Goal: Task Accomplishment & Management: Complete application form

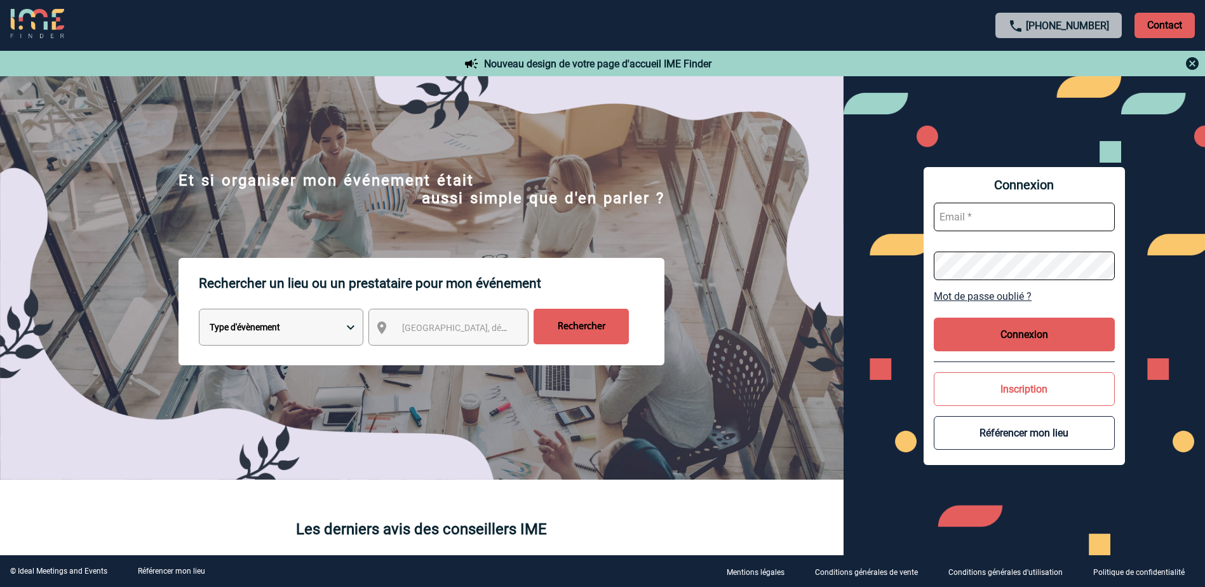
drag, startPoint x: 999, startPoint y: 197, endPoint x: 988, endPoint y: 215, distance: 21.4
click at [999, 198] on form at bounding box center [1024, 242] width 181 height 98
click at [985, 219] on input "text" at bounding box center [1024, 217] width 181 height 29
type input "jennifer.brosse@capgemini.com"
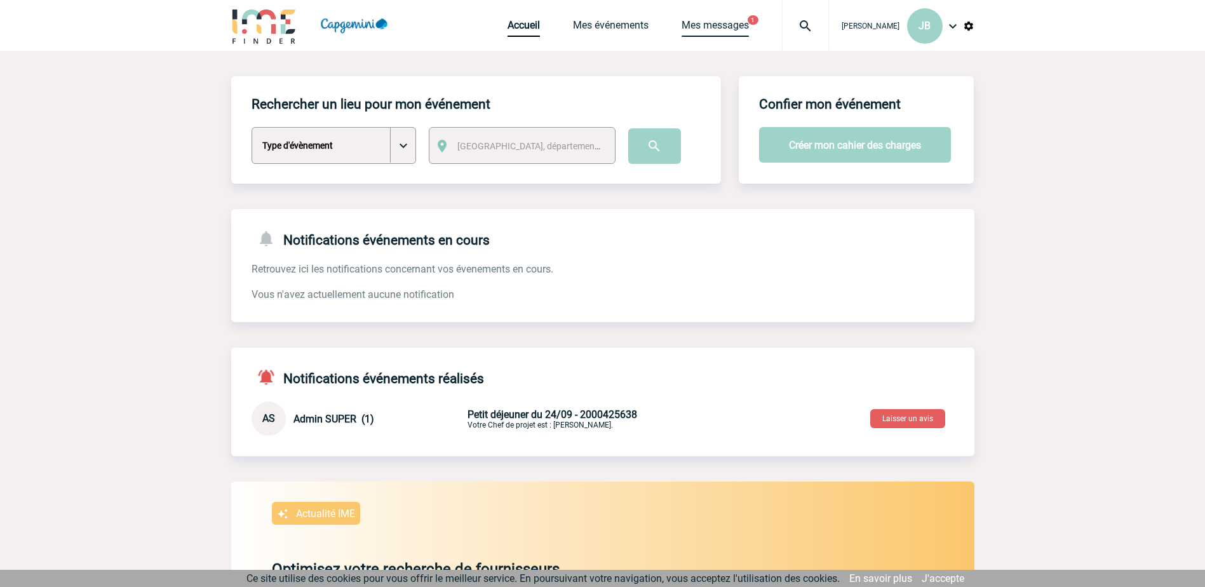
click at [748, 22] on link "Mes messages" at bounding box center [715, 28] width 67 height 18
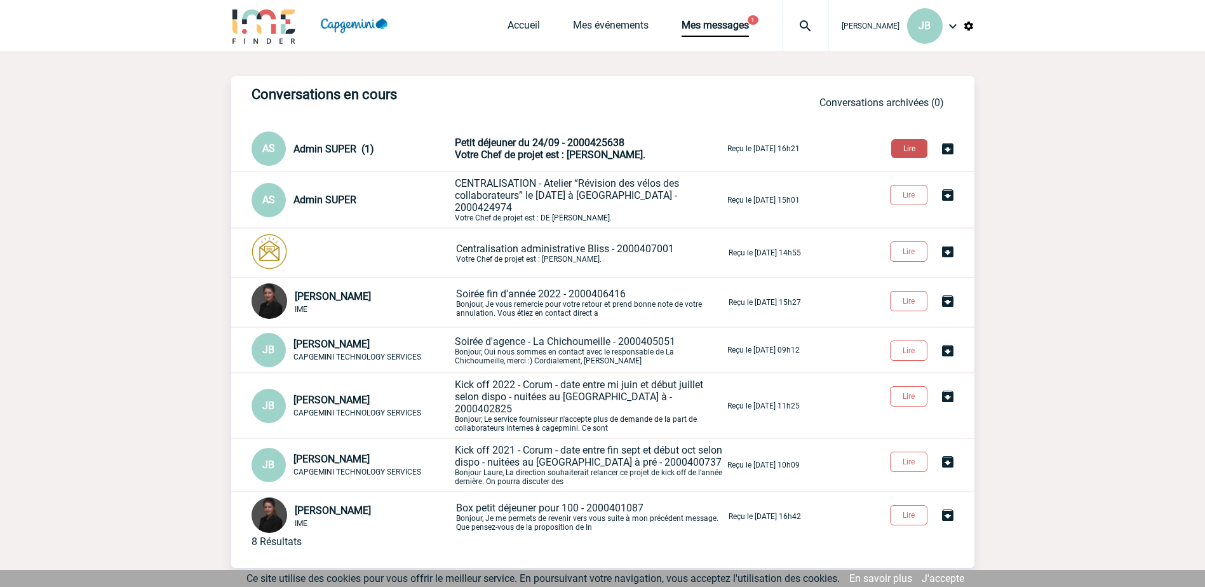
click at [922, 151] on button "Lire" at bounding box center [909, 148] width 36 height 19
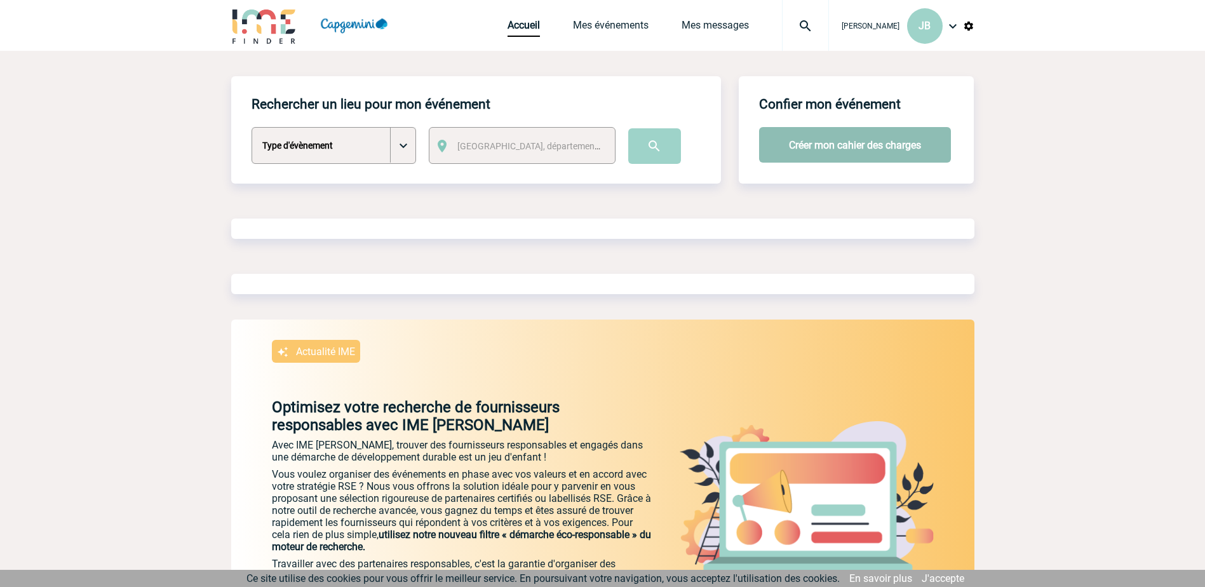
click at [844, 149] on button "Créer mon cahier des charges" at bounding box center [855, 145] width 192 height 36
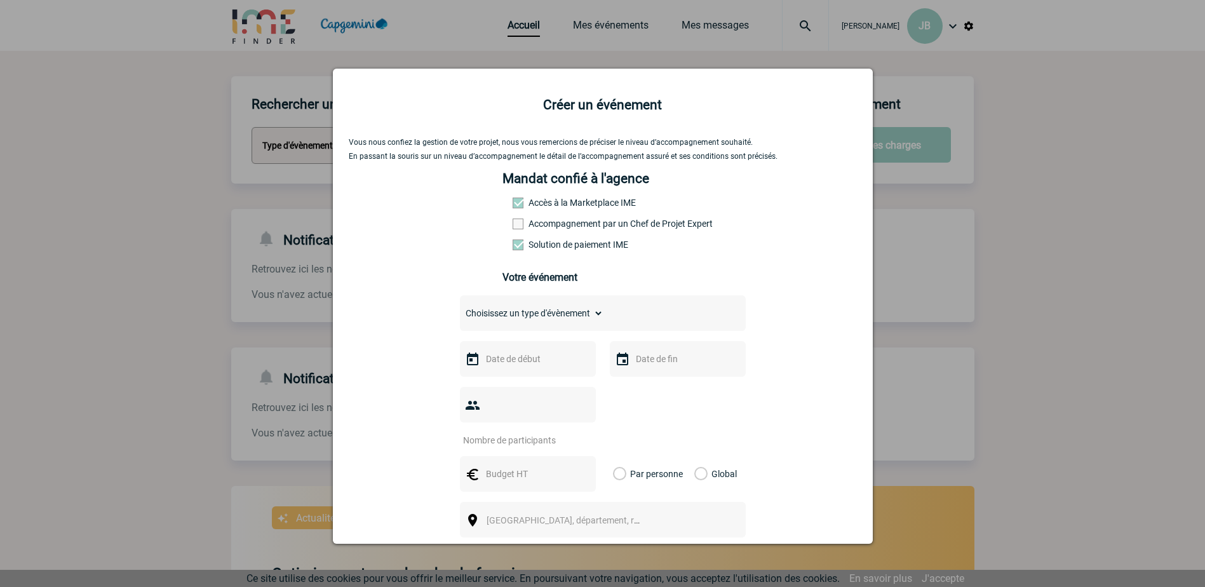
click at [569, 201] on label "Accès à la Marketplace IME" at bounding box center [541, 203] width 56 height 10
click at [538, 318] on select "Choisissez un type d'évènement Séminaire avec nuitée Séminaire sans nuitée Repa…" at bounding box center [532, 313] width 144 height 18
select select "5"
click at [460, 307] on select "Choisissez un type d'évènement Séminaire avec nuitée Séminaire sans nuitée Repa…" at bounding box center [532, 313] width 144 height 18
click at [543, 360] on input "text" at bounding box center [527, 359] width 88 height 17
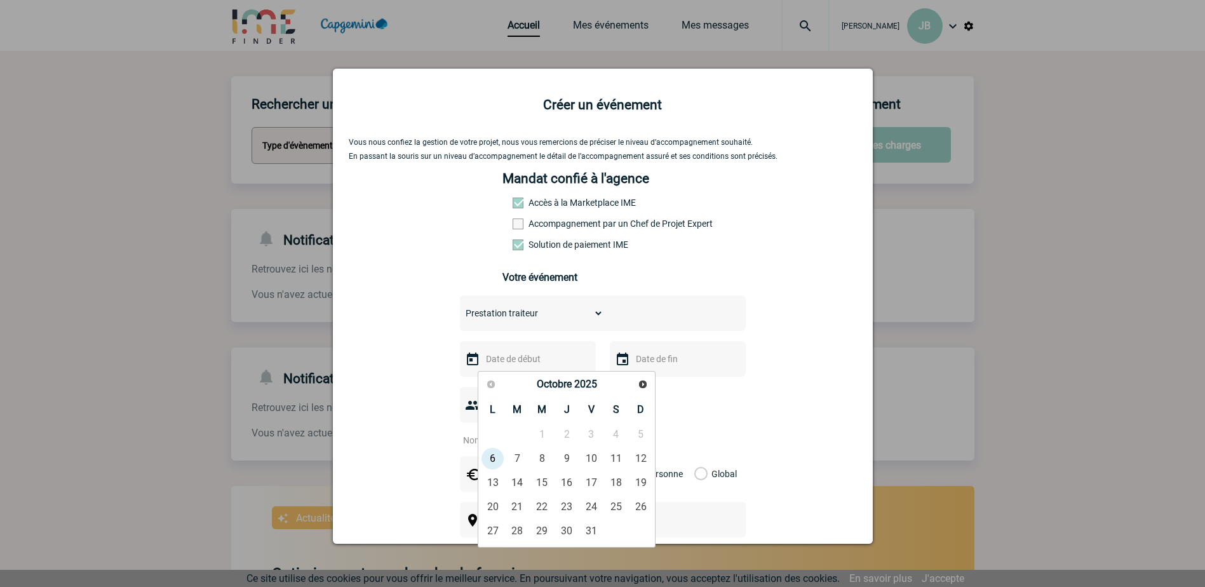
click at [351, 356] on div "Vous nous confiez la gestion de votre projet, nous vous remercions de préciser …" at bounding box center [603, 427] width 508 height 579
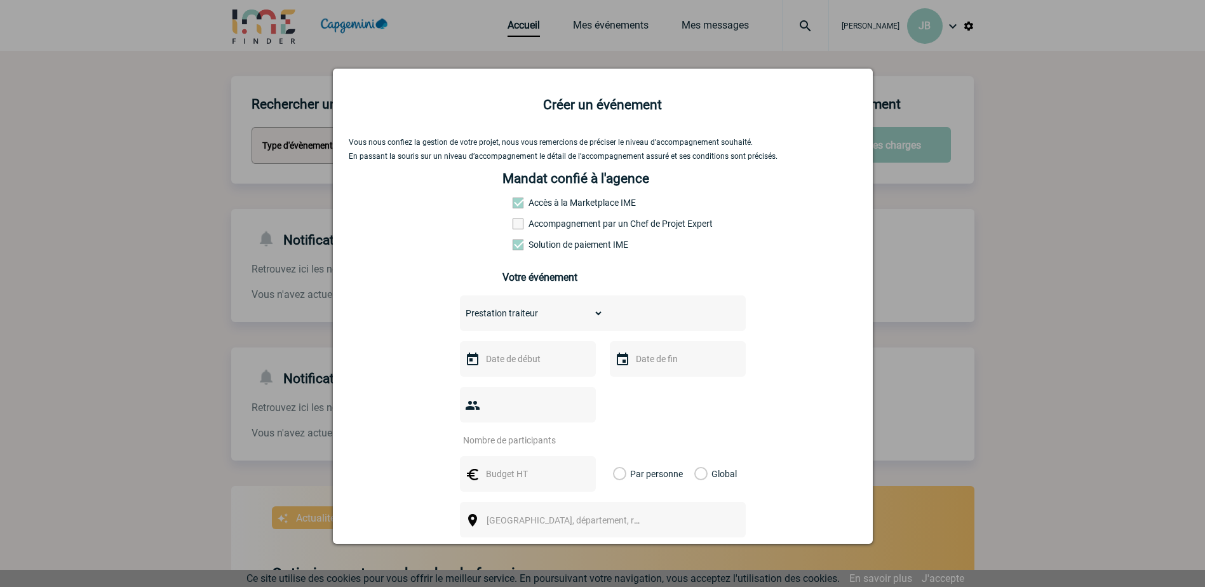
click at [489, 432] on input "number" at bounding box center [519, 440] width 119 height 17
type input "1"
click at [490, 466] on input "text" at bounding box center [527, 474] width 88 height 17
click at [507, 466] on input "text" at bounding box center [527, 474] width 88 height 17
type input "600"
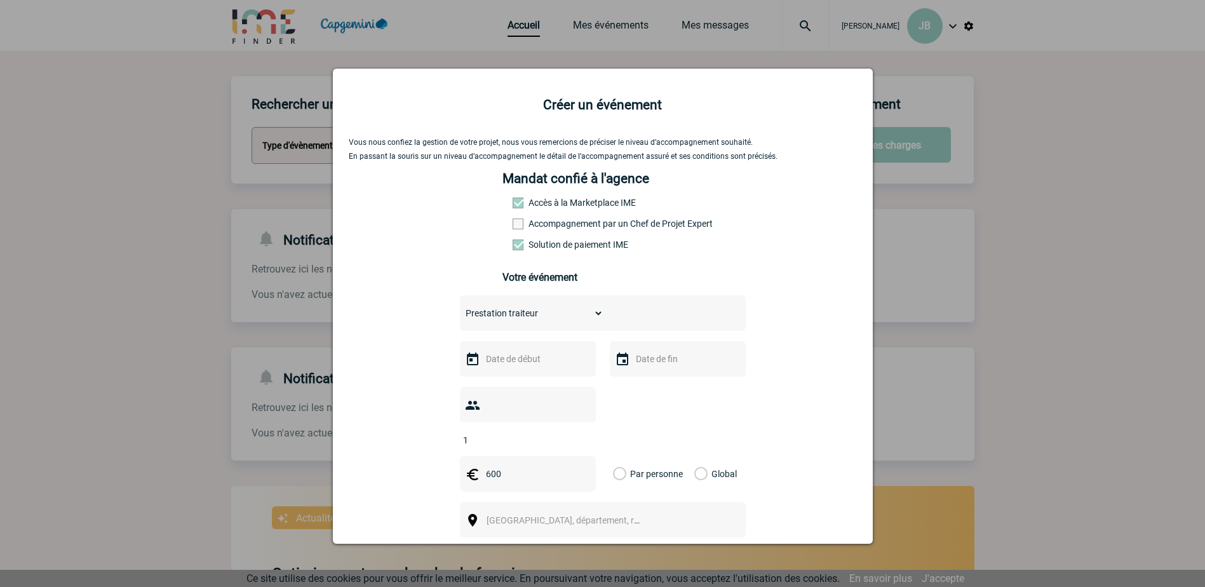
click at [820, 371] on div "Vous nous confiez la gestion de votre projet, nous vous remercions de préciser …" at bounding box center [603, 427] width 508 height 579
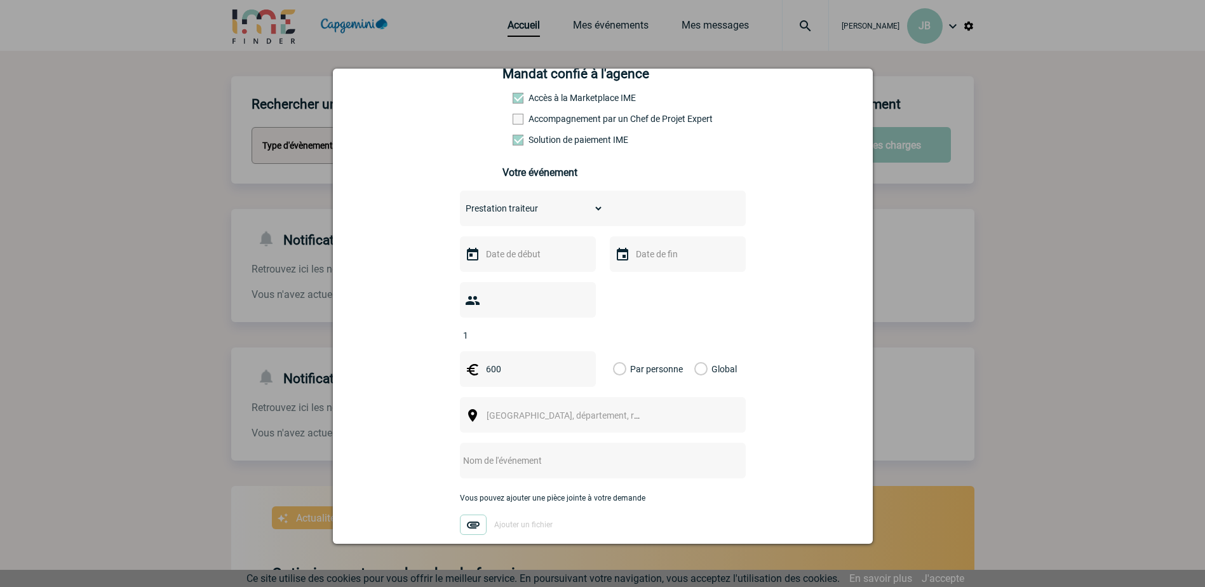
scroll to position [127, 0]
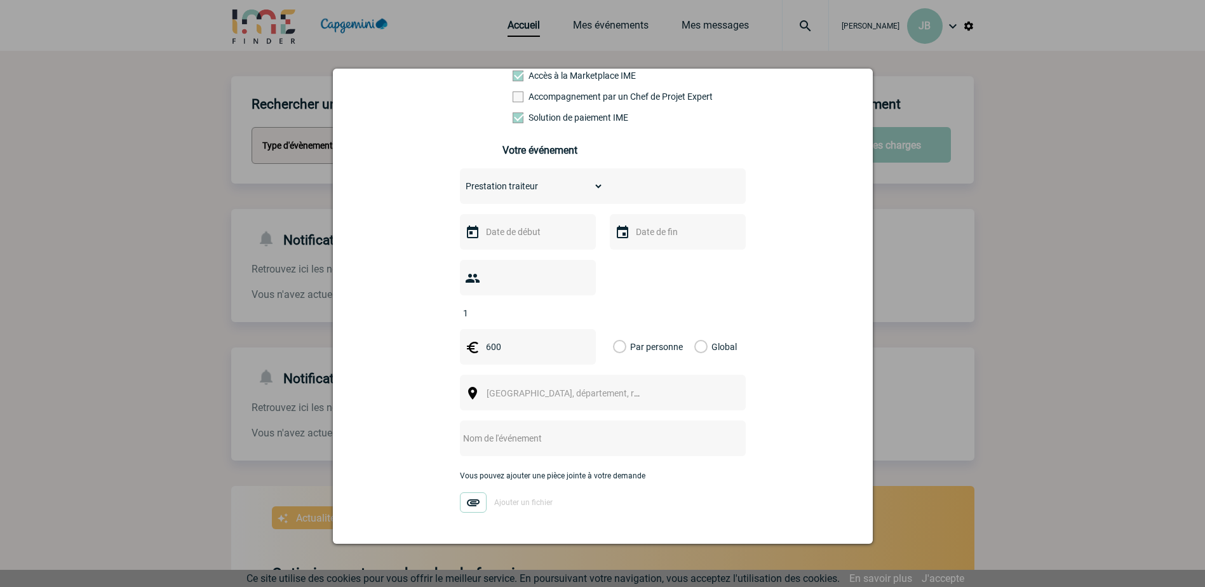
click at [701, 330] on label "Global" at bounding box center [698, 347] width 8 height 36
click at [0, 0] on input "Global" at bounding box center [0, 0] width 0 height 0
click at [619, 384] on span "Ville, département, région..." at bounding box center [569, 393] width 175 height 18
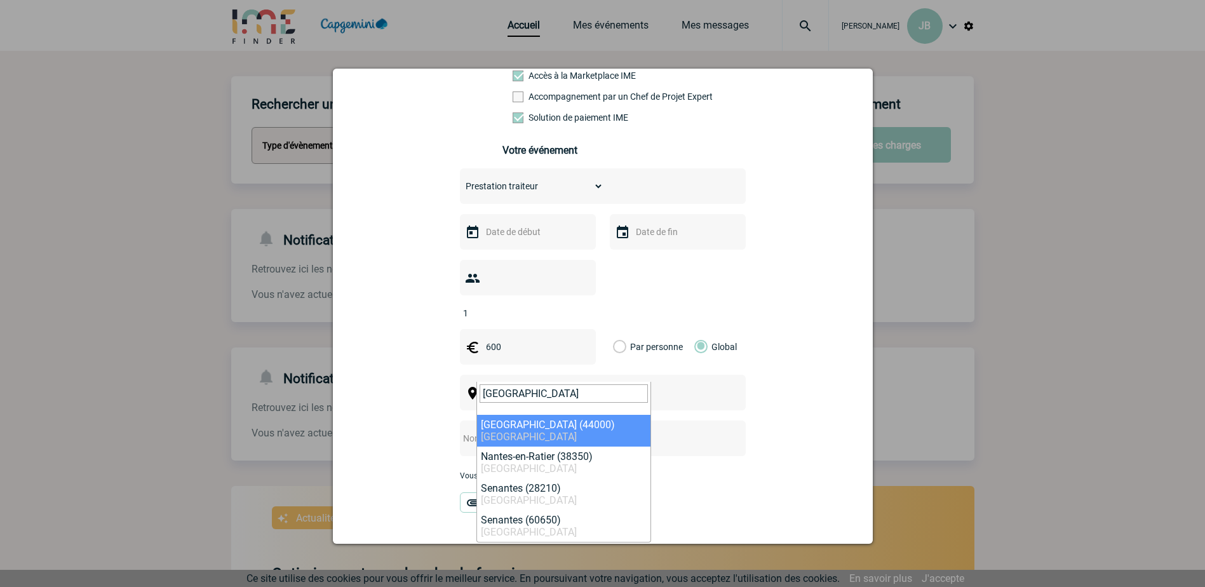
type input "nantes"
select select "5250"
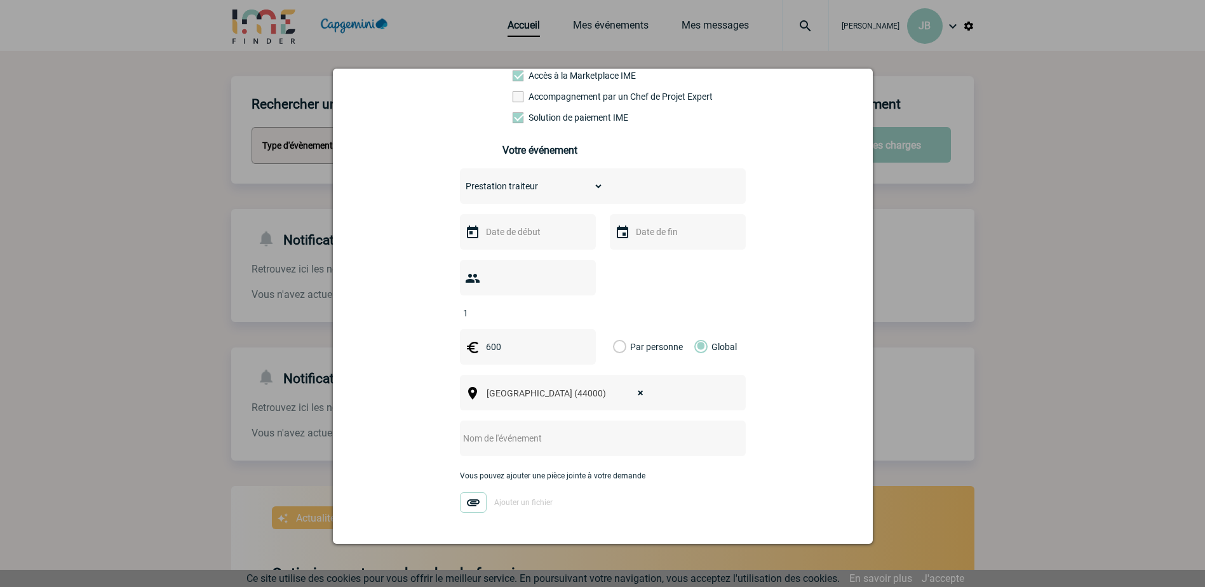
click at [554, 430] on input "text" at bounding box center [586, 438] width 252 height 17
click at [521, 235] on input "text" at bounding box center [527, 232] width 88 height 17
click at [573, 356] on link "16" at bounding box center [567, 355] width 24 height 23
type input "16-10-2025"
click at [743, 275] on div "Vous nous confiez la gestion de votre projet, nous vous remercions de préciser …" at bounding box center [603, 300] width 508 height 579
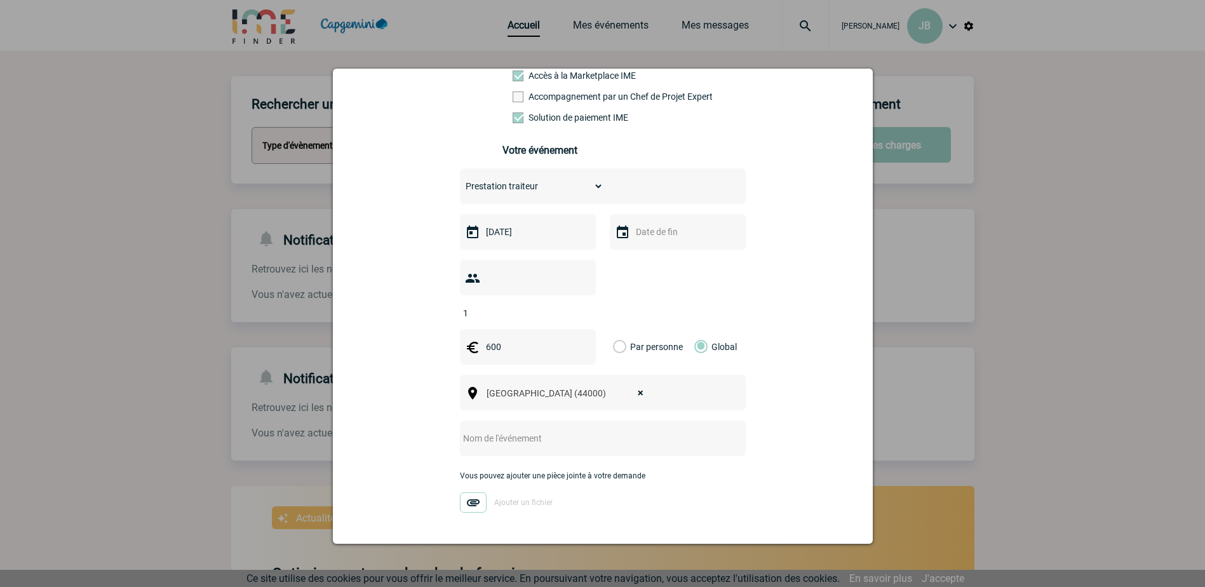
click at [677, 245] on div at bounding box center [678, 232] width 136 height 36
click at [677, 236] on input "text" at bounding box center [677, 232] width 88 height 17
click at [743, 358] on link "17" at bounding box center [742, 355] width 24 height 23
type input "17-10-2025"
click at [793, 287] on div "Vous nous confiez la gestion de votre projet, nous vous remercions de préciser …" at bounding box center [603, 300] width 508 height 579
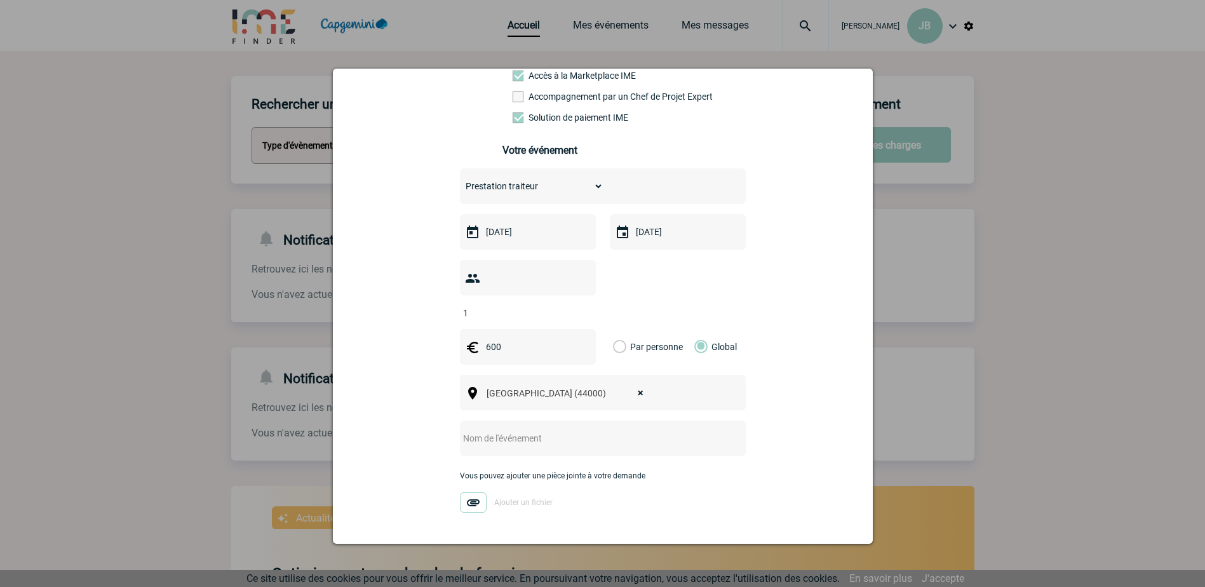
click at [546, 430] on input "text" at bounding box center [586, 438] width 252 height 17
type input "DestFest [GEOGRAPHIC_DATA] - livraison macarons personnalisés par l'atelier du …"
click at [789, 388] on div "Vous nous confiez la gestion de votre projet, nous vous remercions de préciser …" at bounding box center [603, 300] width 508 height 579
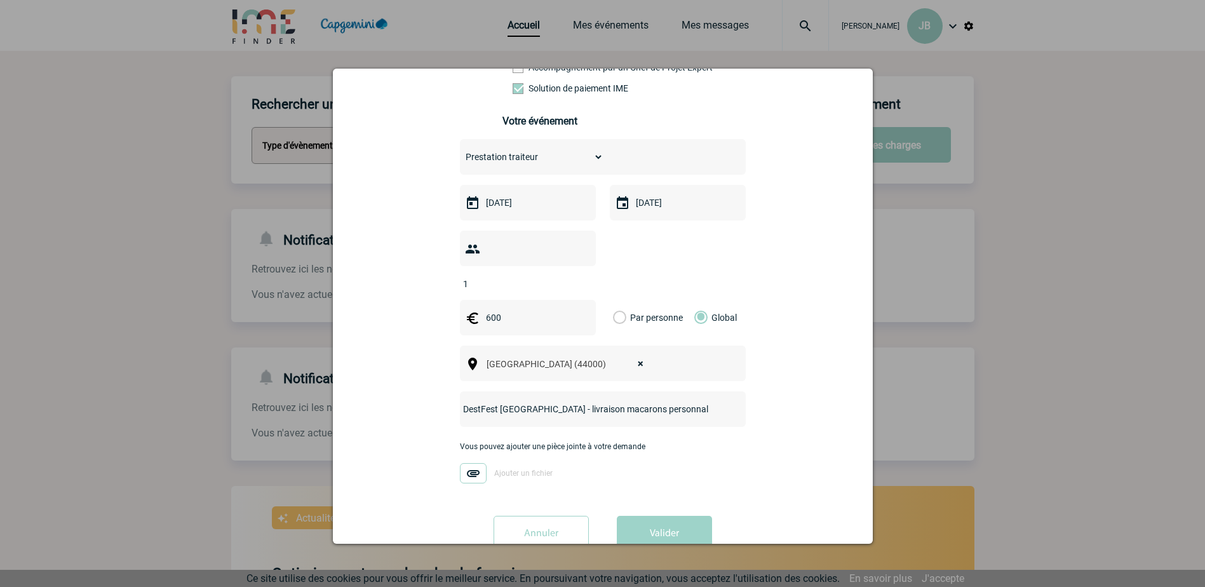
scroll to position [172, 0]
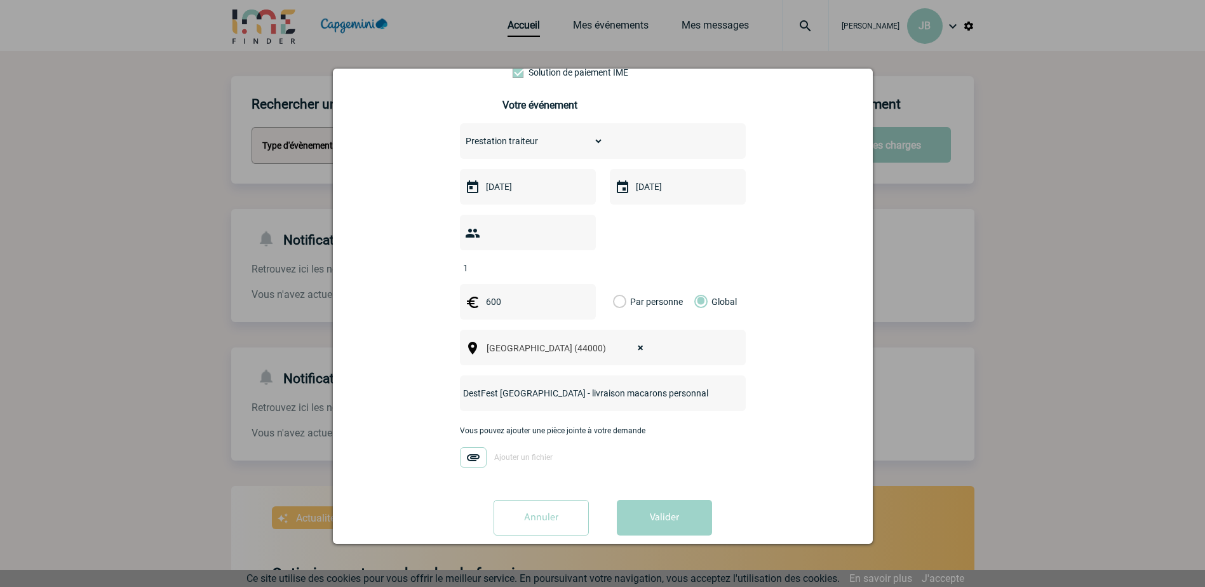
click at [475, 447] on img at bounding box center [473, 457] width 27 height 20
click at [0, 0] on input "Ajouter un fichier" at bounding box center [0, 0] width 0 height 0
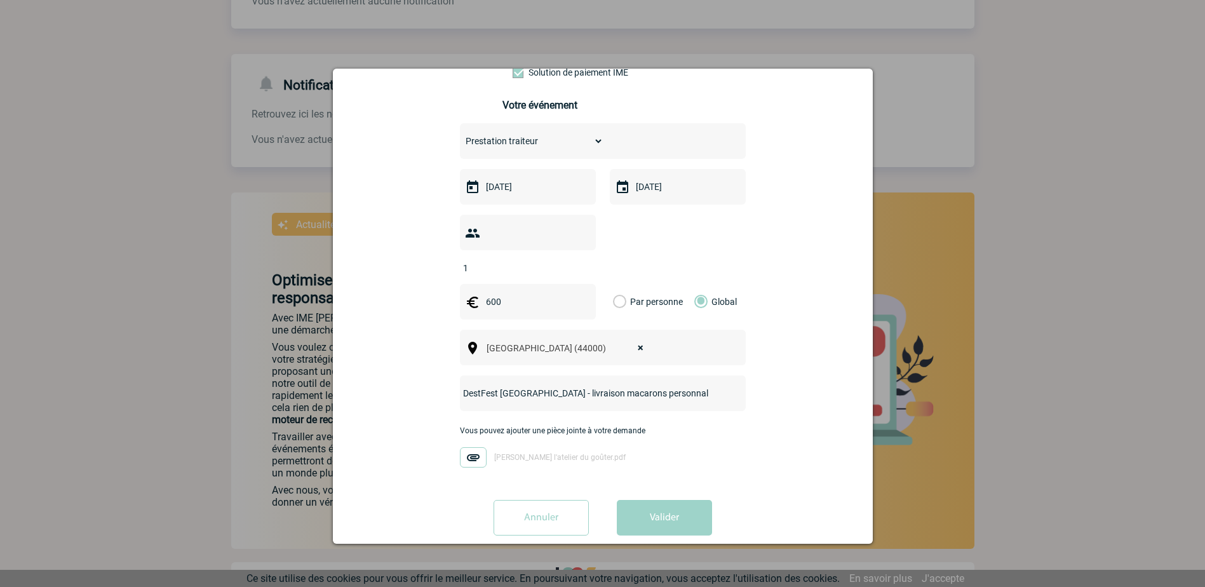
scroll to position [302, 0]
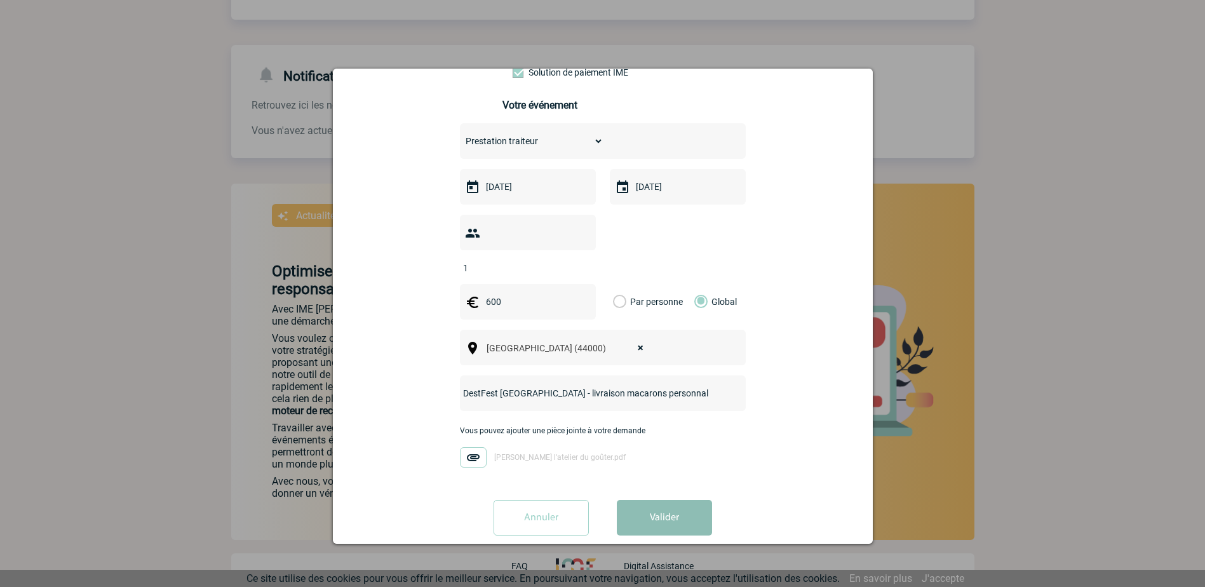
click at [656, 501] on button "Valider" at bounding box center [664, 518] width 95 height 36
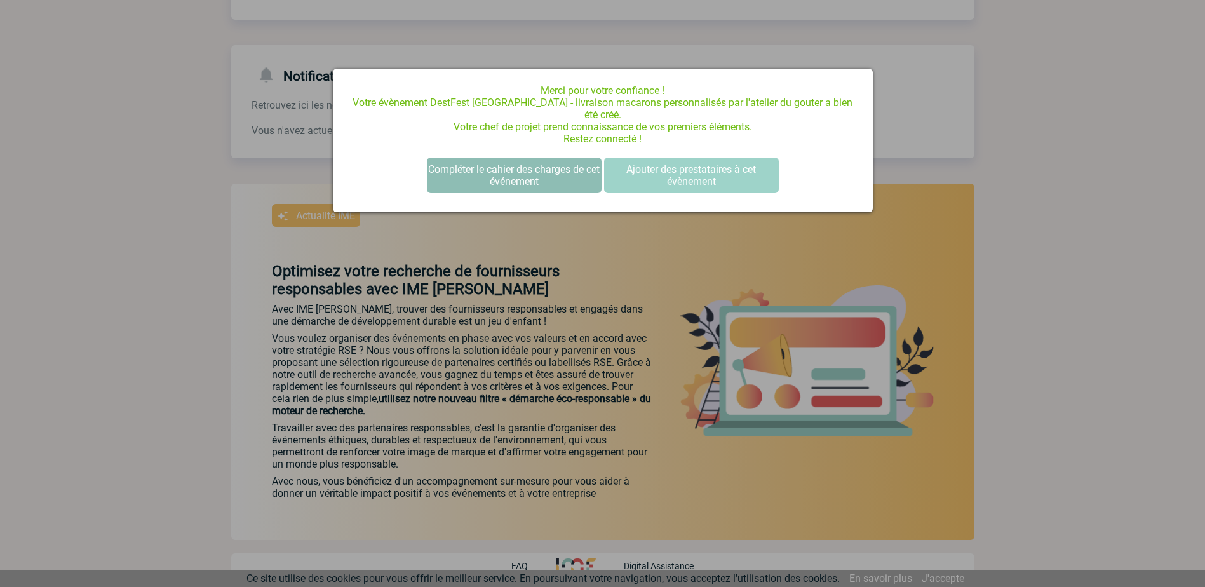
click at [534, 165] on button "Compléter le cahier des charges de cet événement" at bounding box center [514, 176] width 175 height 36
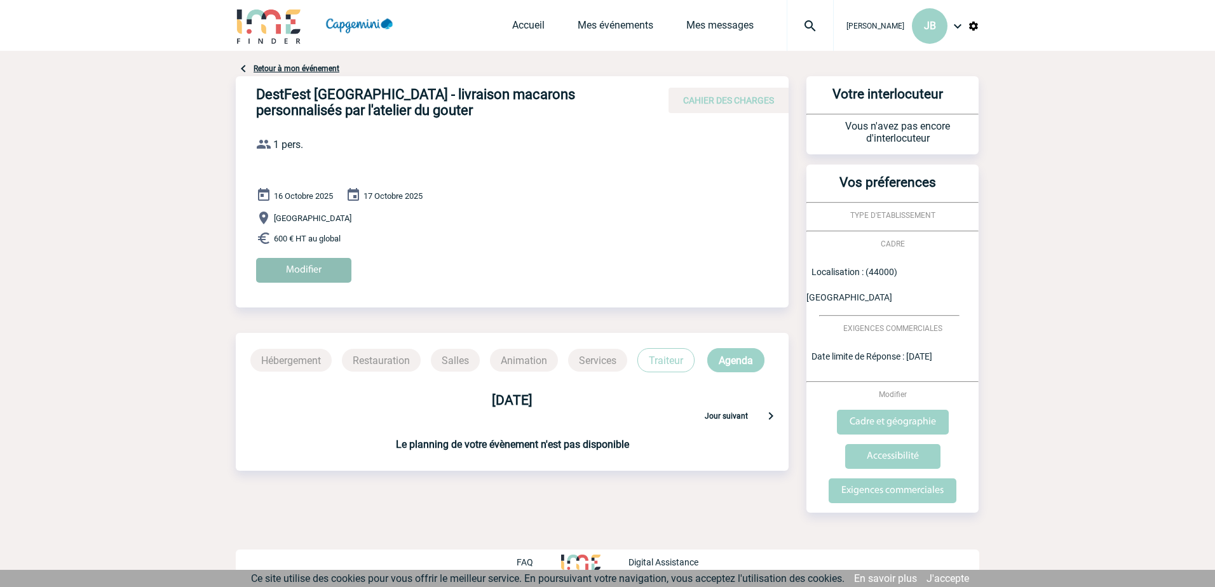
click at [324, 278] on input "Modifier" at bounding box center [303, 270] width 95 height 25
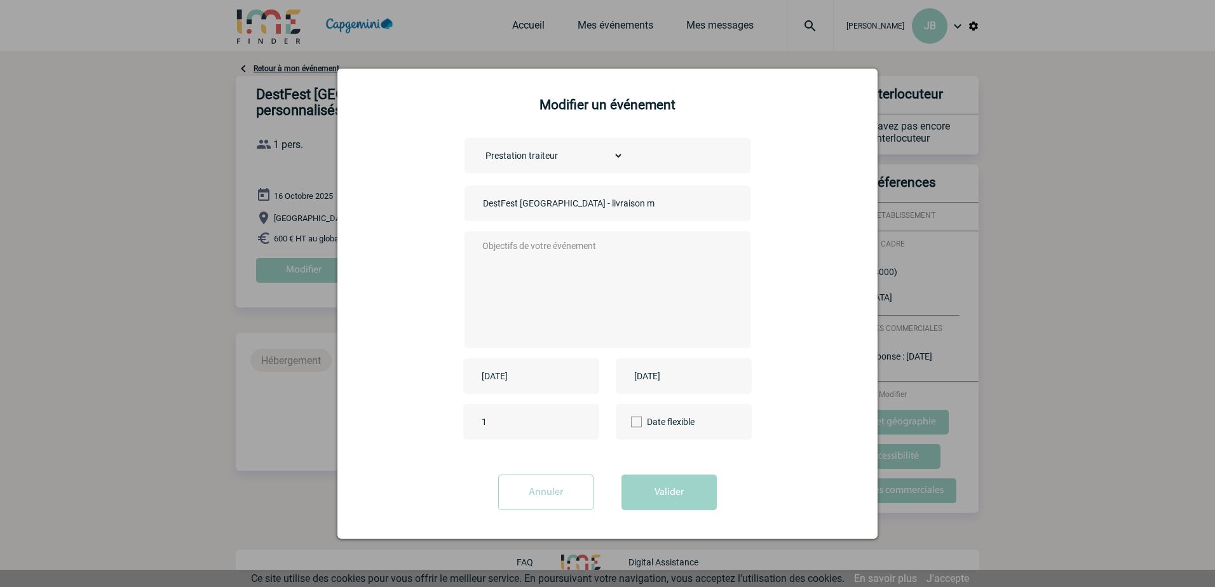
click at [572, 254] on textarea at bounding box center [604, 289] width 251 height 102
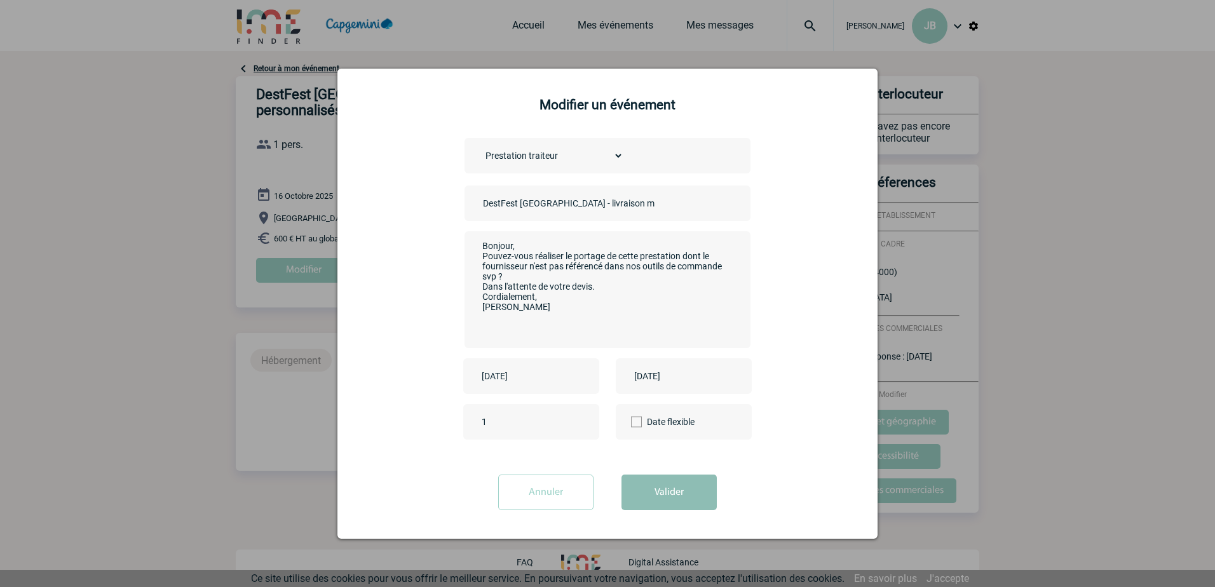
type textarea "Bonjour, Pouvez-vous réaliser le portage de cette prestation dont le fournisseu…"
click at [680, 490] on button "Valider" at bounding box center [668, 493] width 95 height 36
